Goal: Transaction & Acquisition: Purchase product/service

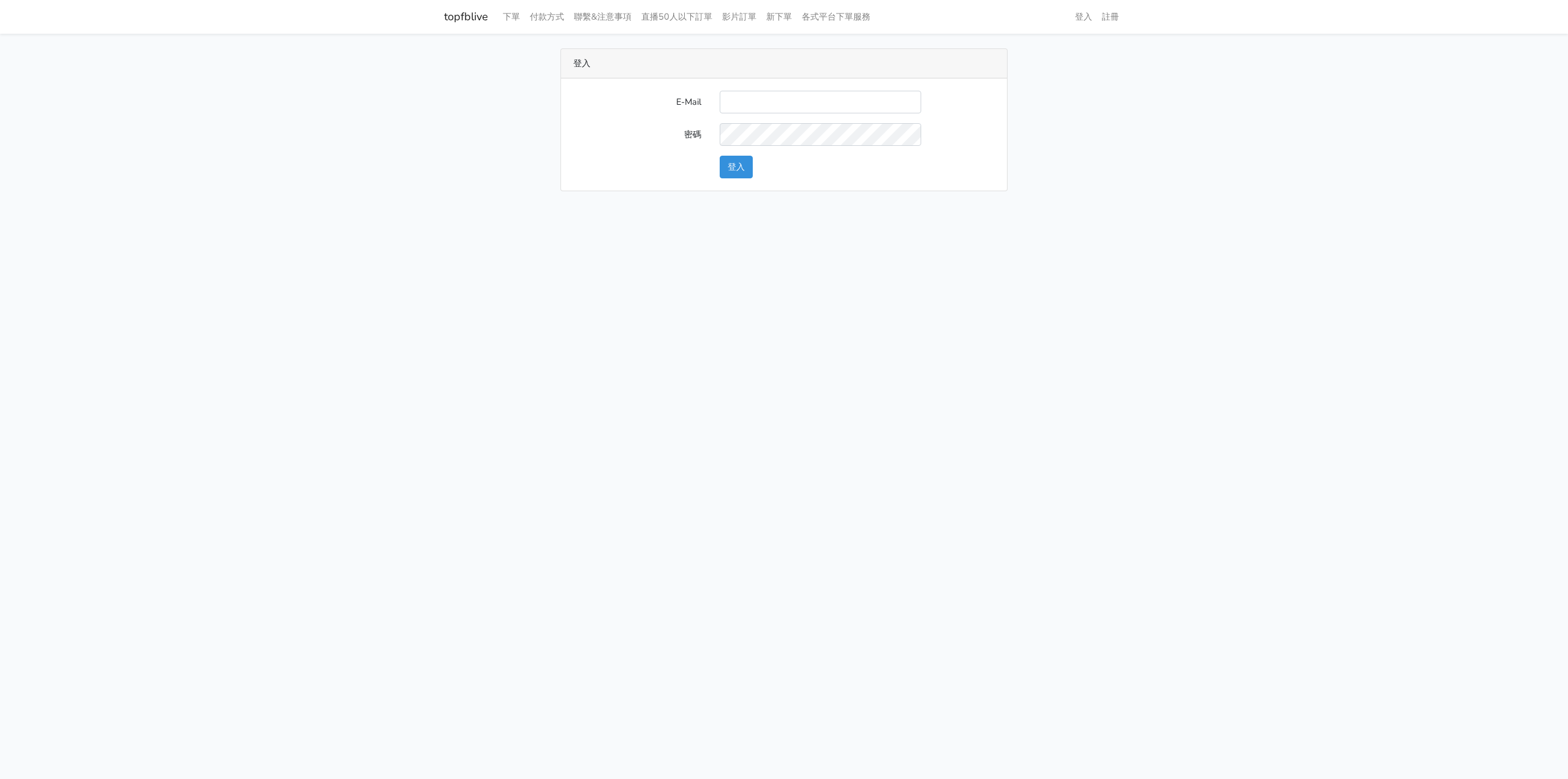
type input "ks964816@gmail.com"
click at [743, 169] on button "登入" at bounding box center [736, 167] width 33 height 23
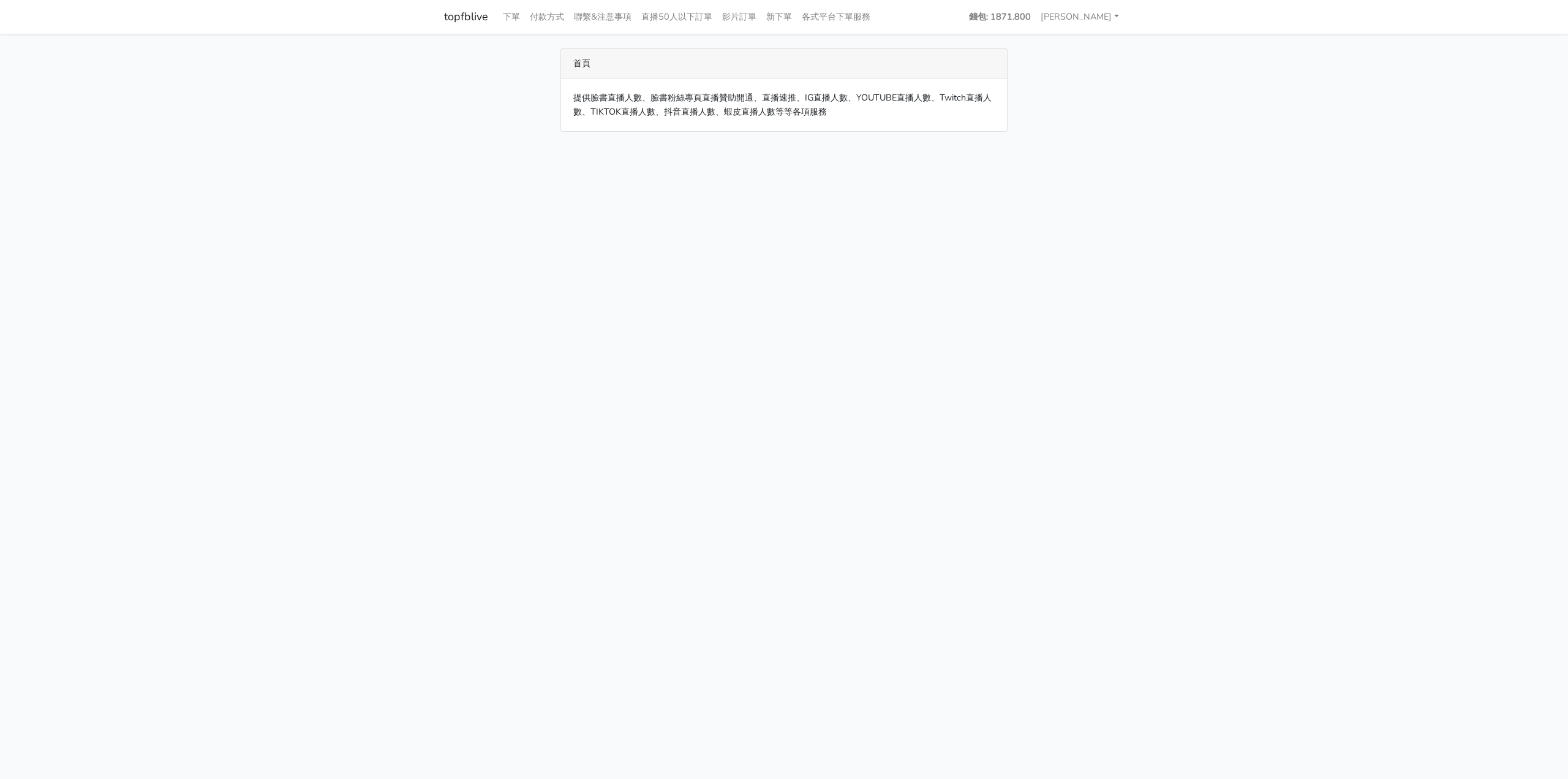
click at [507, 21] on link "下單" at bounding box center [512, 17] width 27 height 24
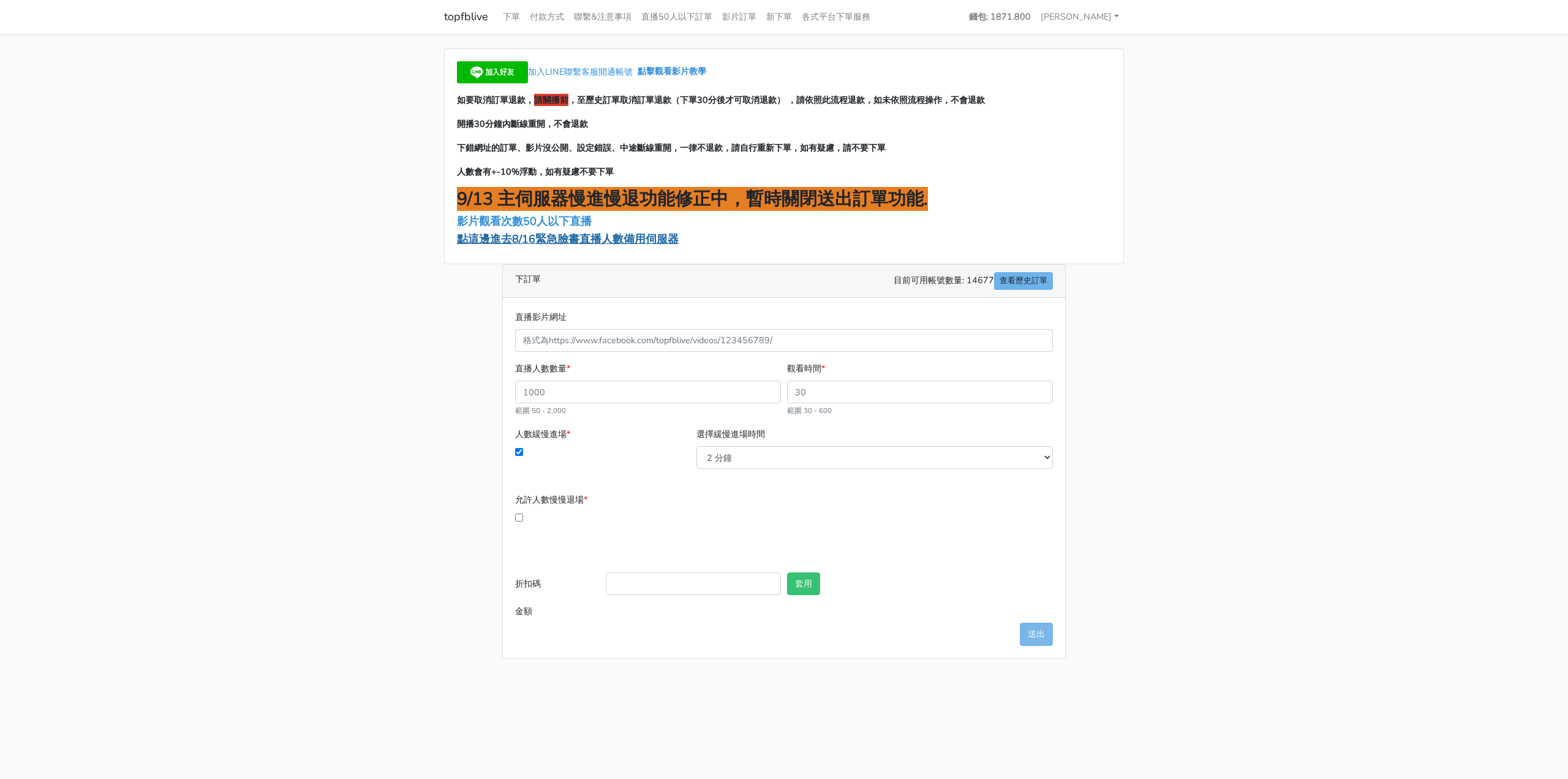
click at [613, 241] on span "點這邊進去8/16緊急臉書直播人數備用伺服器" at bounding box center [567, 239] width 222 height 15
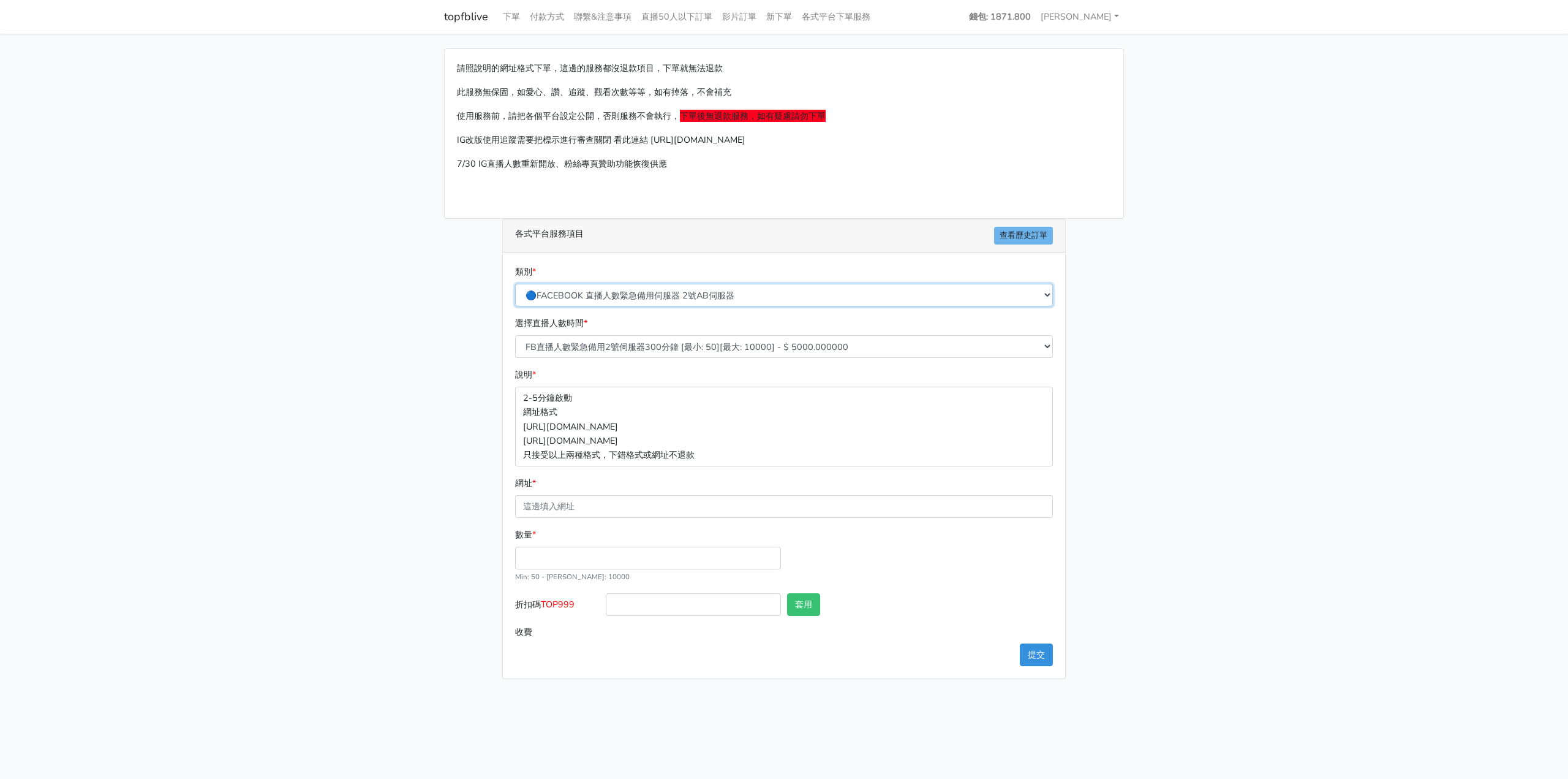
click at [630, 304] on select "🔵FACEBOOK 直播人數緊急備用伺服器 2號AB伺服器 🔵FACEBOOK 網軍專用貼文留言 安全保密 🔵9/30 FACEBOOK 直播人數緩慢進場緩慢…" at bounding box center [783, 295] width 538 height 23
select select "🔴7/14 YOUTUBE 直播人數 NEW伺服器"
click at [515, 284] on select "🔵FACEBOOK 直播人數緊急備用伺服器 2號AB伺服器 🔵FACEBOOK 網軍專用貼文留言 安全保密 🔵9/30 FACEBOOK 直播人數緩慢進場緩慢…" at bounding box center [783, 295] width 538 height 23
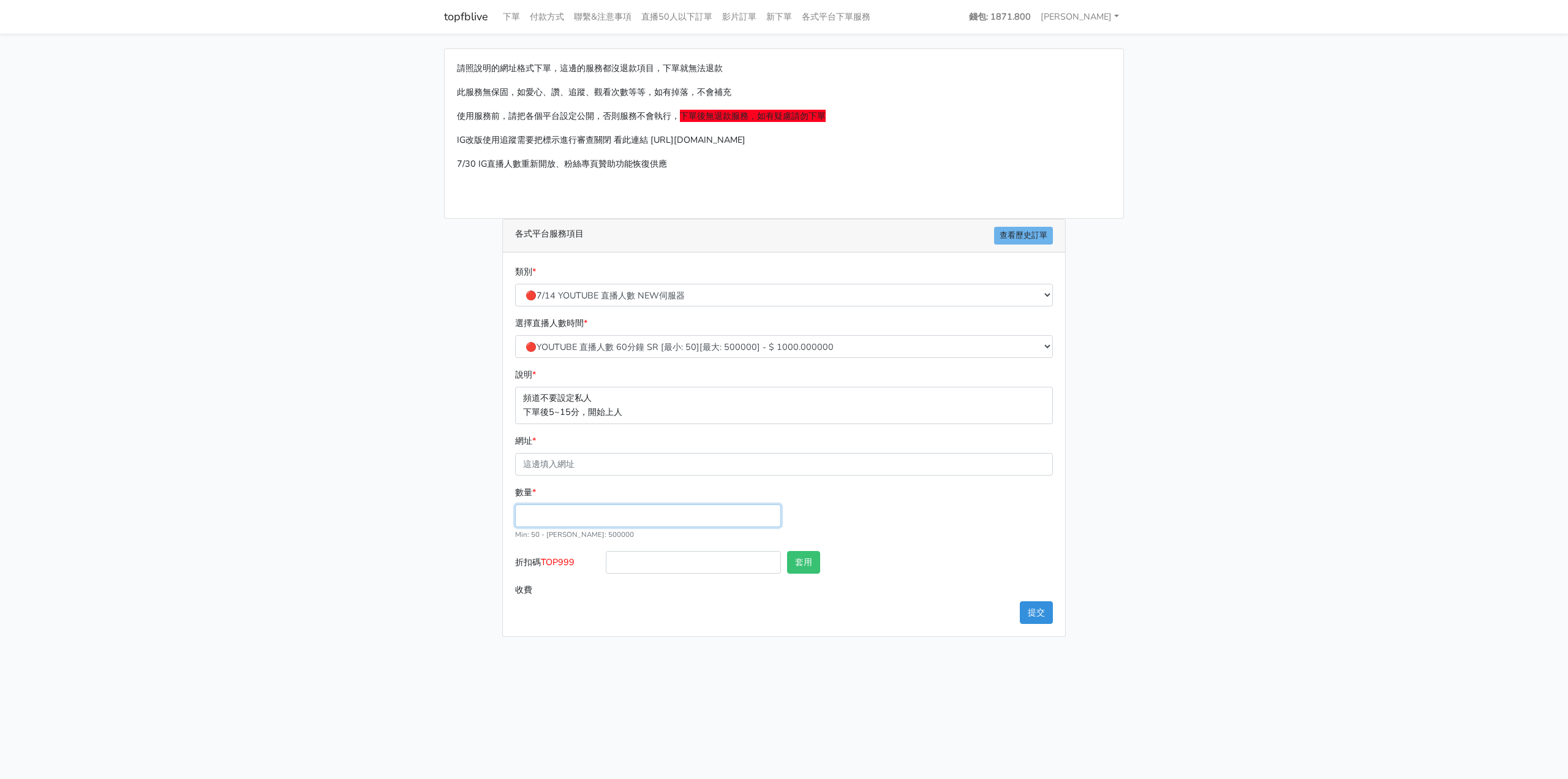
click at [614, 509] on input "數量 *" at bounding box center [647, 516] width 266 height 23
type input "200"
type input "200.000"
click at [1201, 443] on main "請照說明的網址格式下單，這邊的服務都沒退款項目，下單就無法退款 此服務無保固，如愛心、讚、追蹤、觀看次數等等，如有掉落，不會補充 使用服務前，請把各個平台設定…" at bounding box center [784, 342] width 1568 height 618
click at [621, 302] on select "🔵FACEBOOK 直播人數緊急備用伺服器 2號AB伺服器 🔵FACEBOOK 網軍專用貼文留言 安全保密 🔵9/30 FACEBOOK 直播人數緩慢進場緩慢…" at bounding box center [783, 295] width 538 height 23
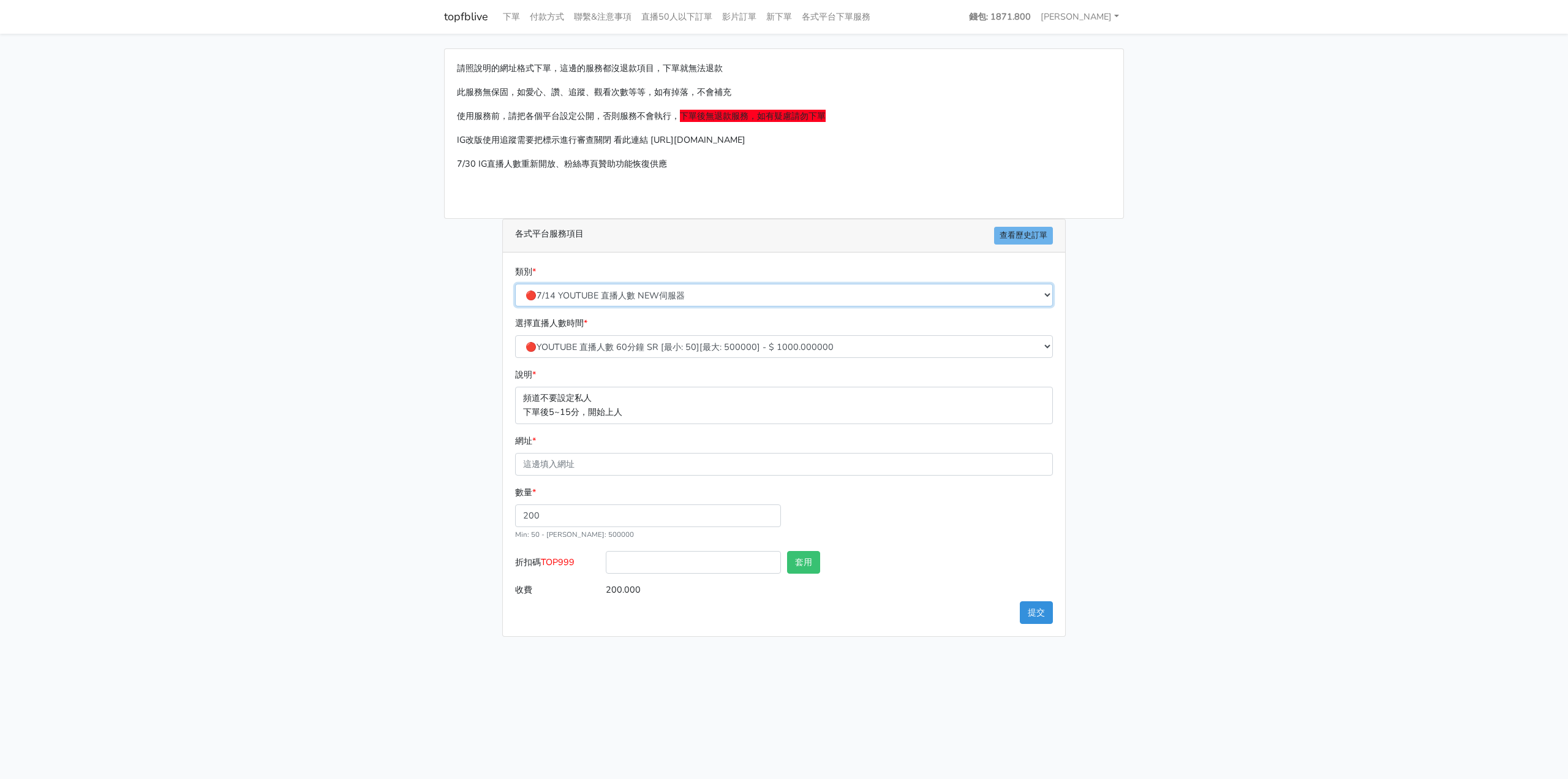
select select "😈TWITCH直播人數"
click at [515, 284] on select "🔵FACEBOOK 直播人數緊急備用伺服器 2號AB伺服器 🔵FACEBOOK 網軍專用貼文留言 安全保密 🔵9/30 FACEBOOK 直播人數緩慢進場緩慢…" at bounding box center [783, 295] width 538 height 23
click at [925, 536] on div "數量 * 200 Min: 20 - [PERSON_NAME]: 10001" at bounding box center [784, 518] width 544 height 66
click at [705, 509] on input "200" at bounding box center [647, 516] width 266 height 23
click at [984, 518] on div "數量 * 200 Min: 20 - [PERSON_NAME]: 10001" at bounding box center [784, 518] width 544 height 66
